Goal: Find specific page/section: Find specific page/section

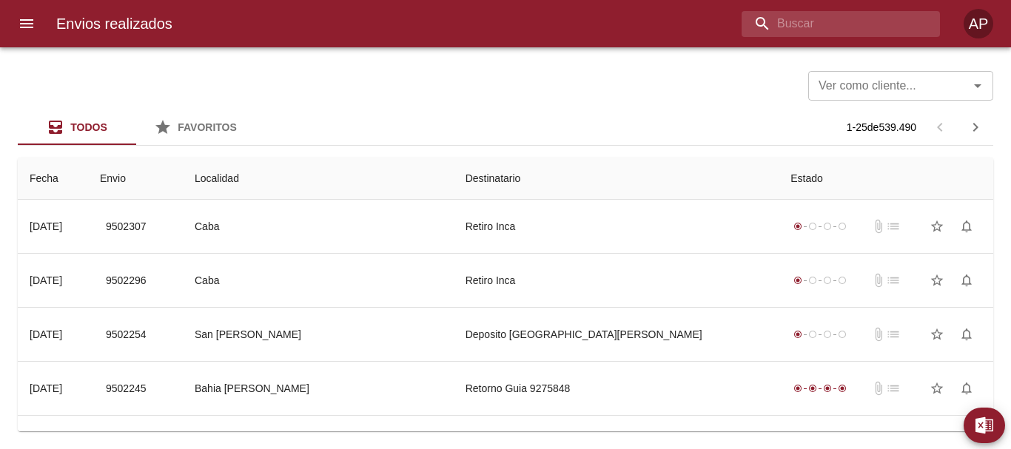
click at [845, 28] on input "buscar" at bounding box center [828, 24] width 173 height 26
type input "00254635"
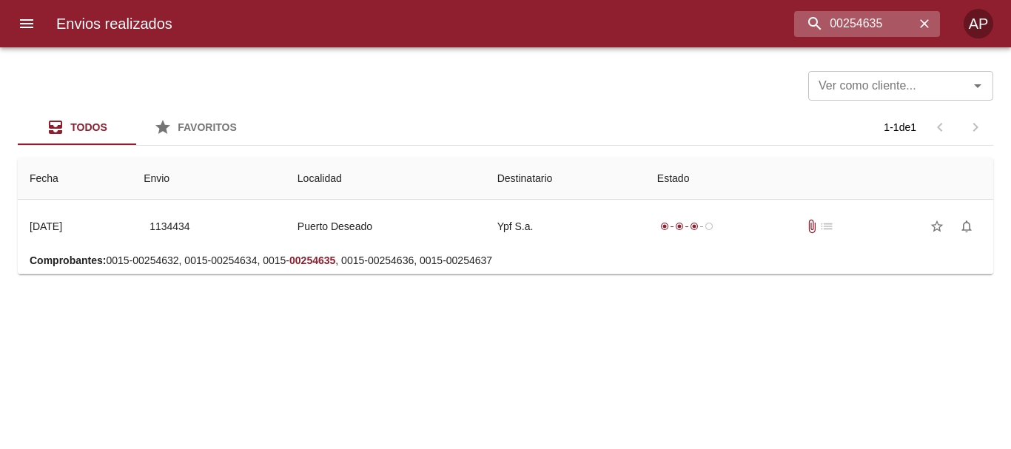
click at [920, 27] on icon "button" at bounding box center [924, 23] width 15 height 15
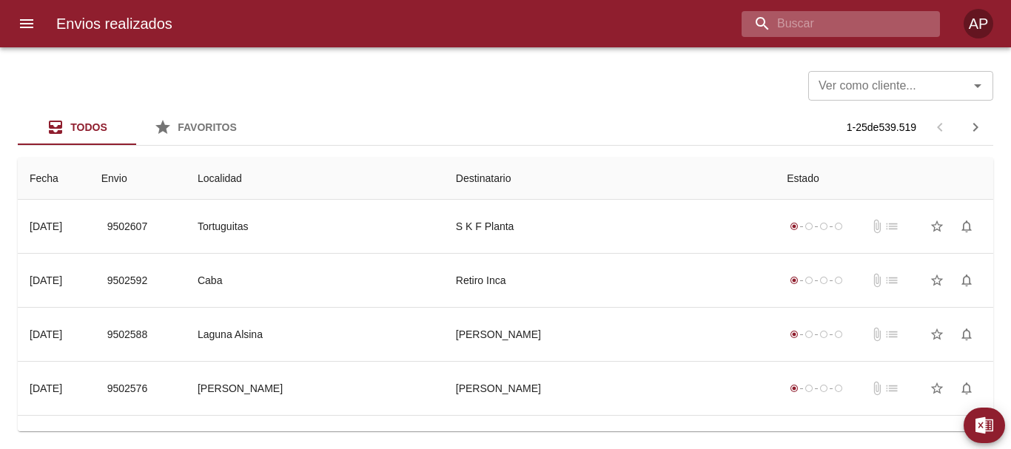
click at [842, 28] on input "buscar" at bounding box center [828, 24] width 173 height 26
type input "[PERSON_NAME] [PERSON_NAME]"
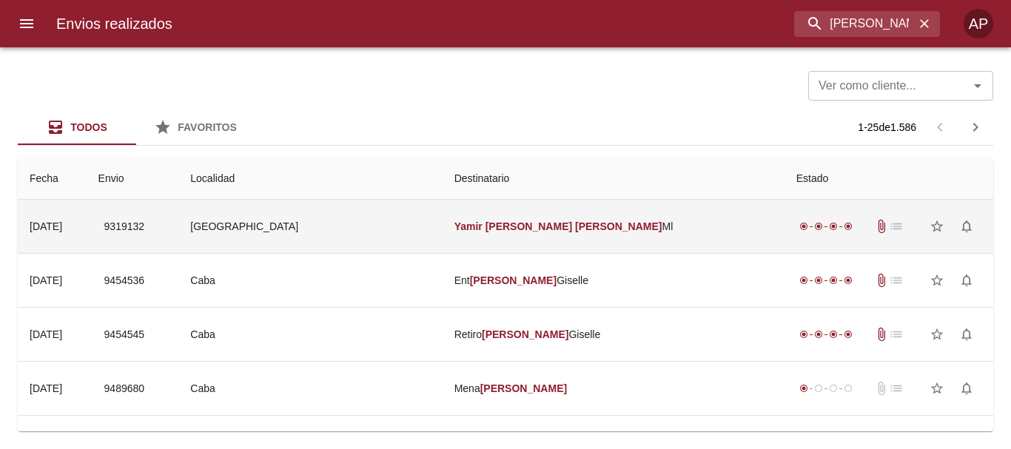
click at [590, 227] on td "[PERSON_NAME] [PERSON_NAME]" at bounding box center [614, 226] width 342 height 53
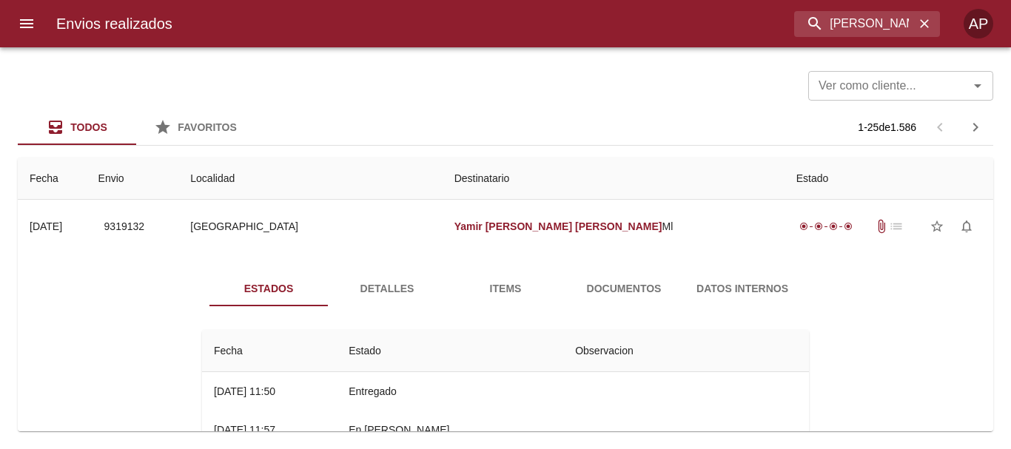
click at [606, 298] on button "Documentos" at bounding box center [624, 289] width 118 height 36
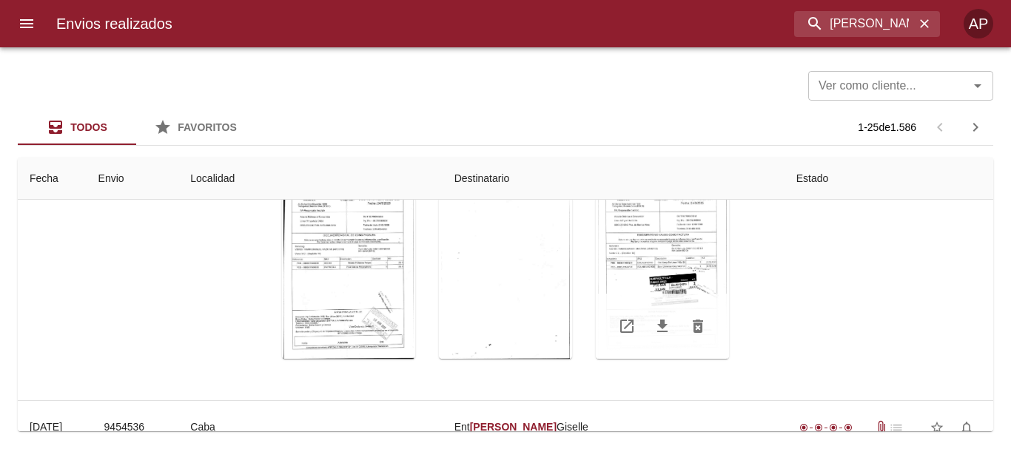
scroll to position [222, 0]
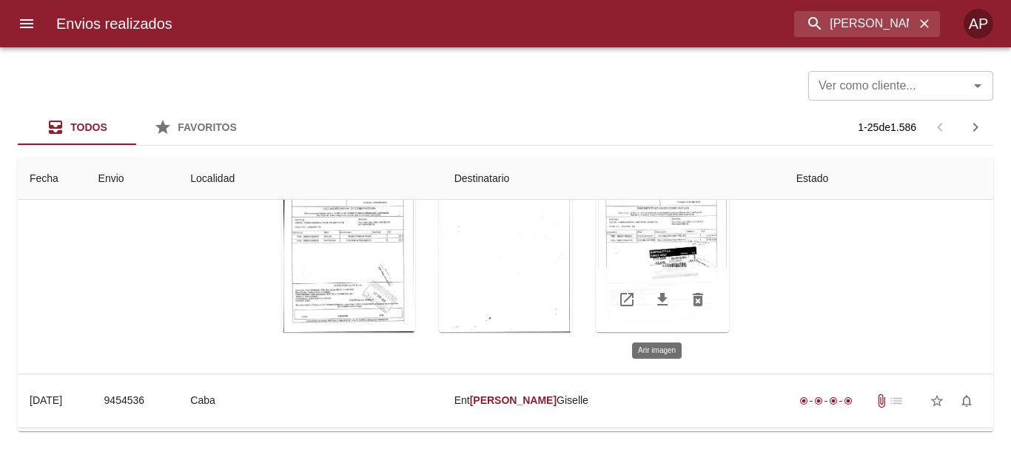
click at [651, 228] on div "Tabla de envíos del cliente" at bounding box center [662, 239] width 133 height 185
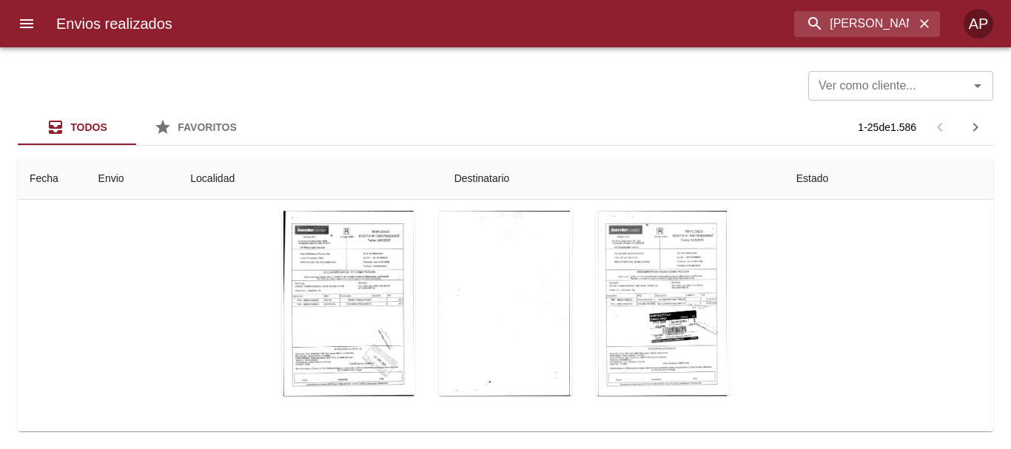
scroll to position [0, 0]
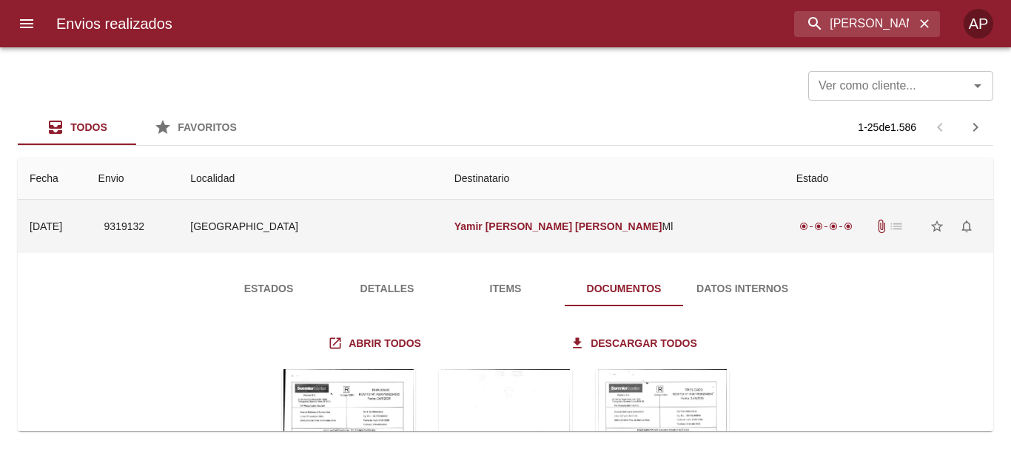
drag, startPoint x: 159, startPoint y: 219, endPoint x: 237, endPoint y: 237, distance: 79.7
click at [179, 237] on td "9319132" at bounding box center [133, 226] width 93 height 53
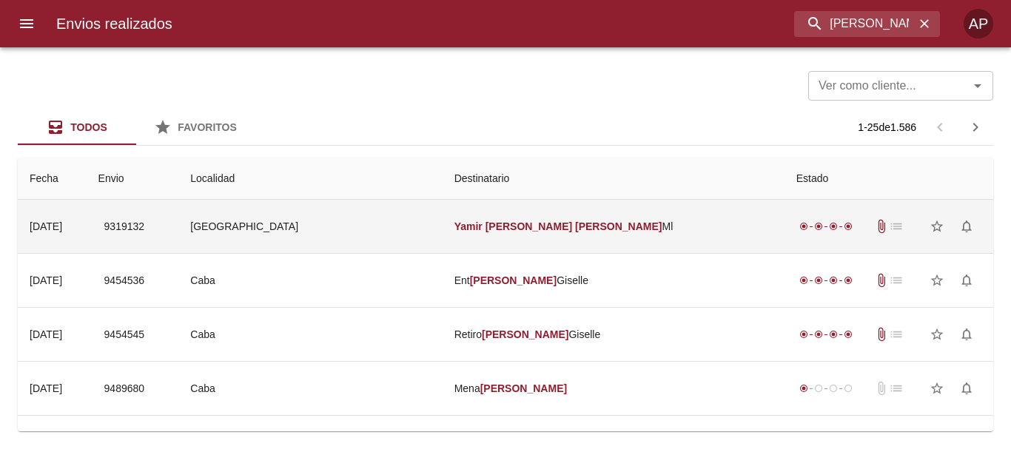
click at [179, 225] on td "9319132" at bounding box center [133, 226] width 93 height 53
